Goal: Transaction & Acquisition: Purchase product/service

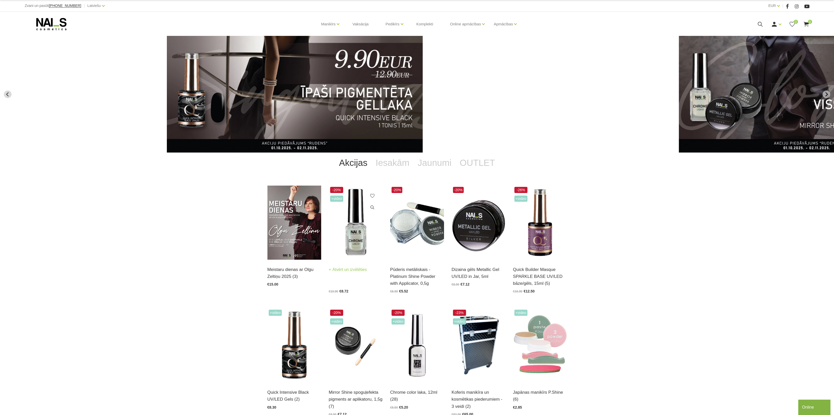
click at [359, 242] on img at bounding box center [356, 222] width 54 height 74
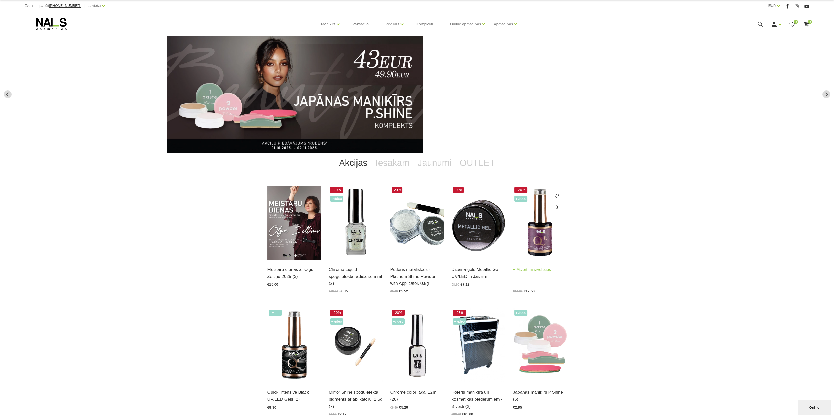
click at [537, 234] on img at bounding box center [540, 222] width 54 height 74
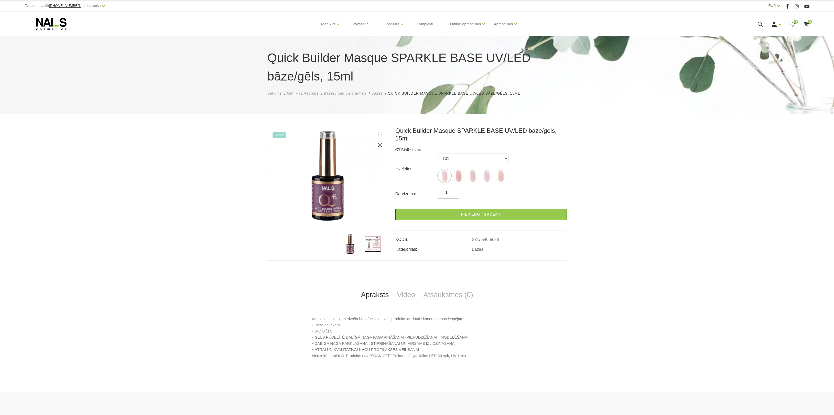
click at [181, 263] on div "+Video 1 2 Quick Builder Masque SPARKLE BASE UV/LED bāze/gēls, 15ml € 12.50 €16…" at bounding box center [417, 246] width 834 height 239
